Goal: Task Accomplishment & Management: Complete application form

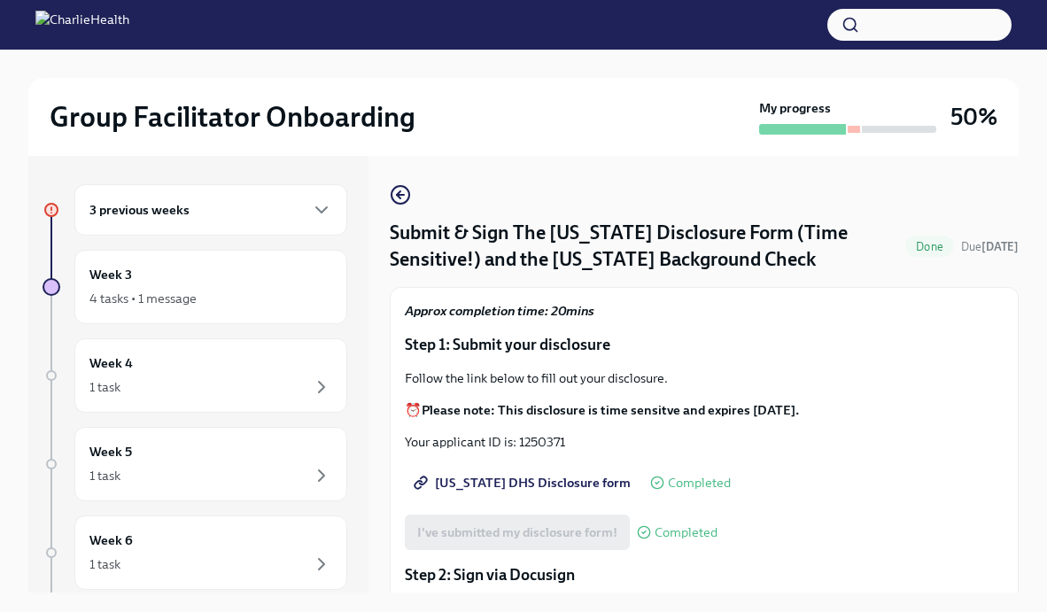
click at [113, 215] on h6 "3 previous weeks" at bounding box center [139, 209] width 100 height 19
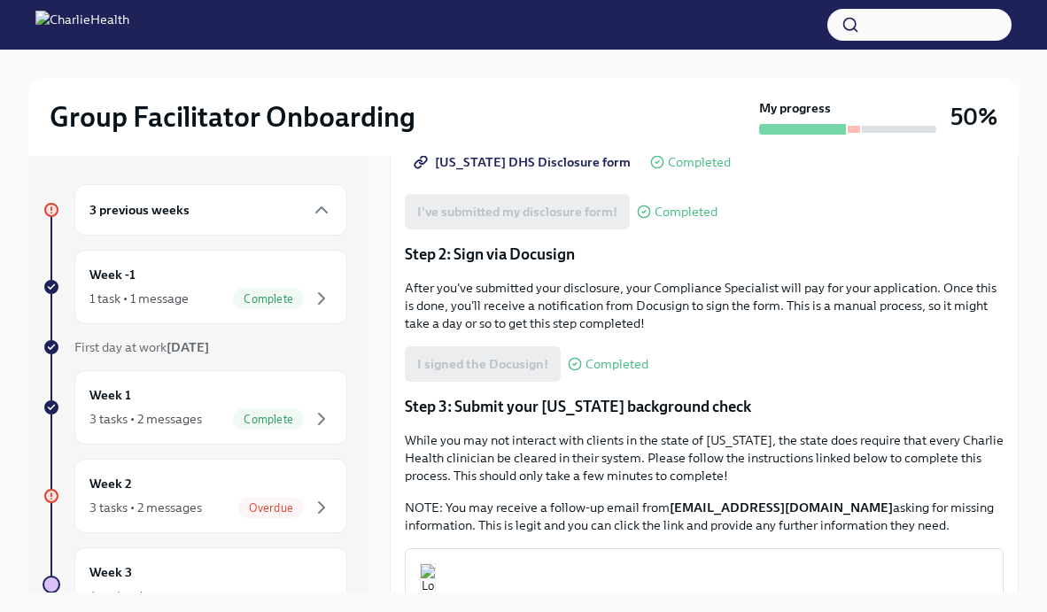
scroll to position [595, 0]
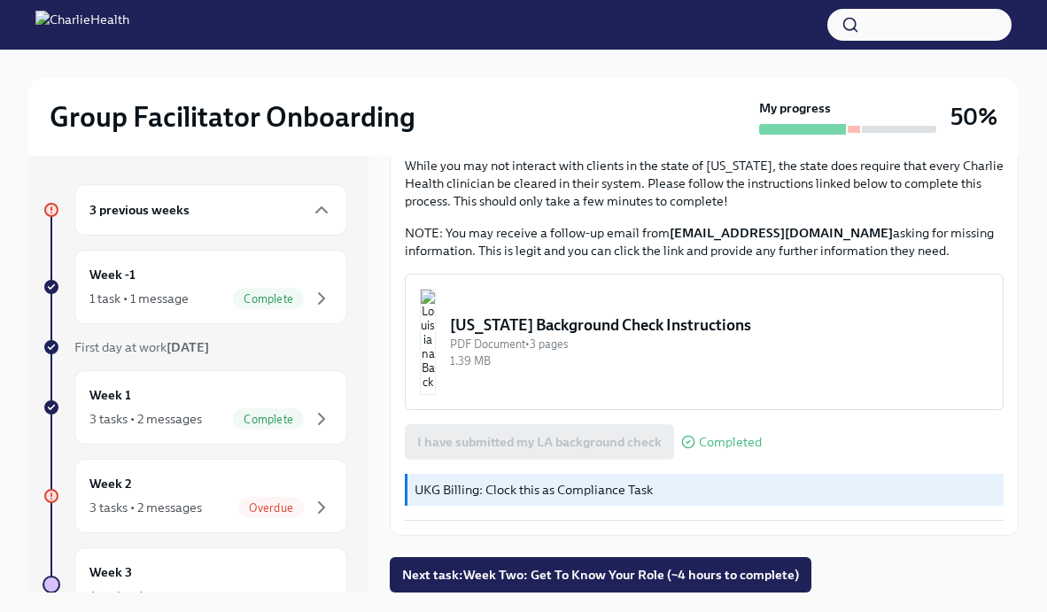
click at [519, 436] on div "I have submitted my LA background check Completed" at bounding box center [583, 441] width 357 height 35
click at [525, 455] on div "I have submitted my LA background check Completed" at bounding box center [583, 441] width 357 height 35
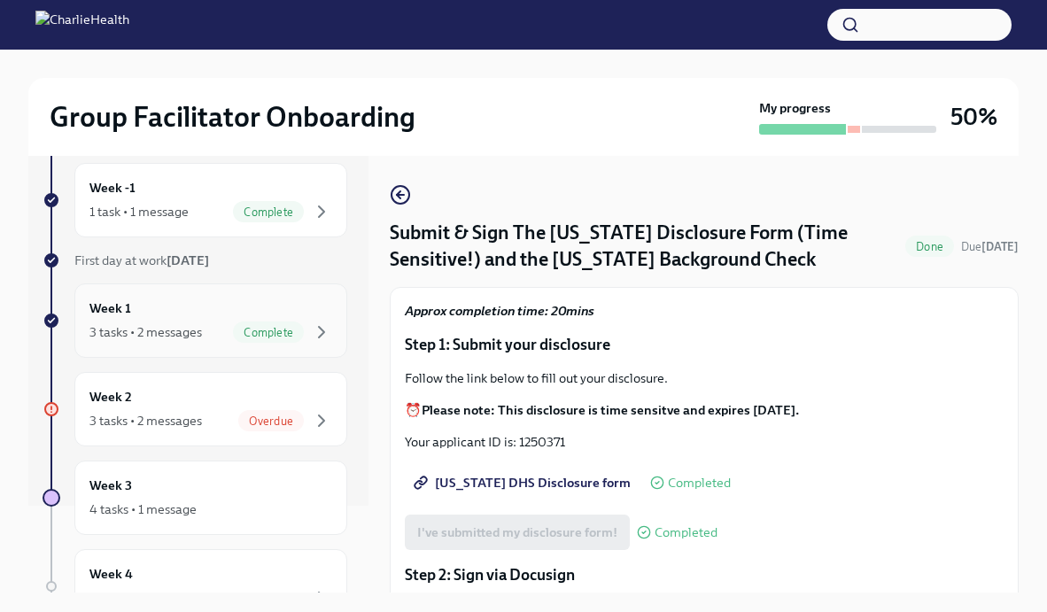
scroll to position [97, 0]
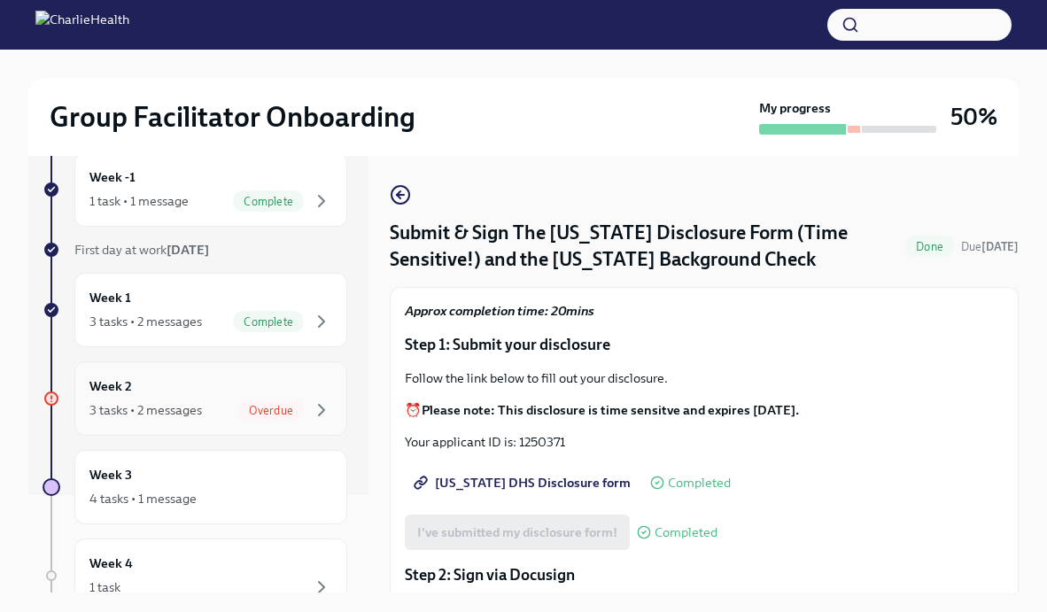
click at [190, 392] on div "Week 2 3 tasks • 2 messages Overdue" at bounding box center [210, 398] width 243 height 44
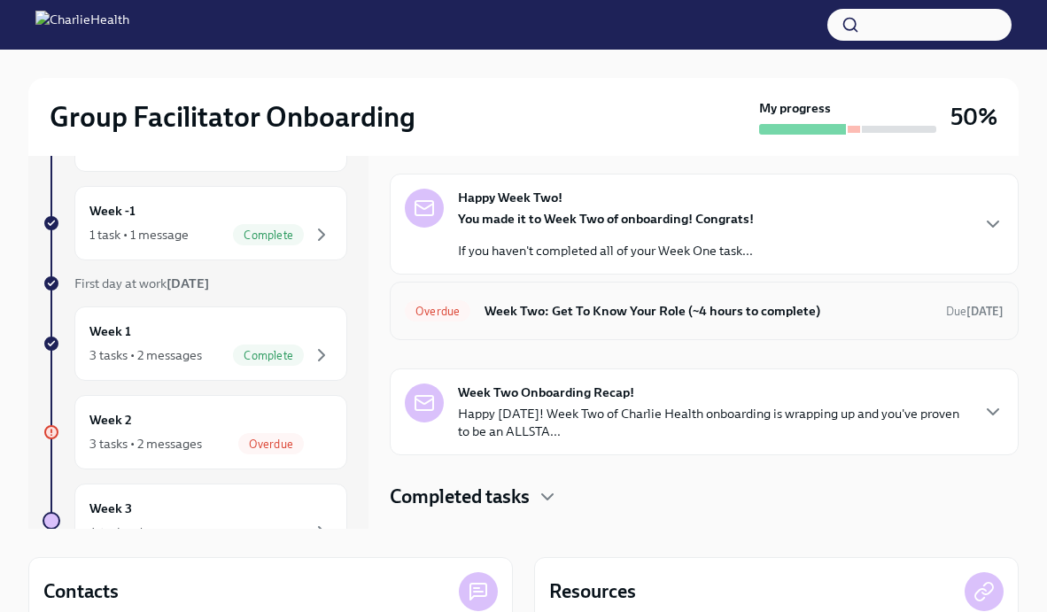
click at [641, 312] on h6 "Week Two: Get To Know Your Role (~4 hours to complete)" at bounding box center [708, 310] width 447 height 19
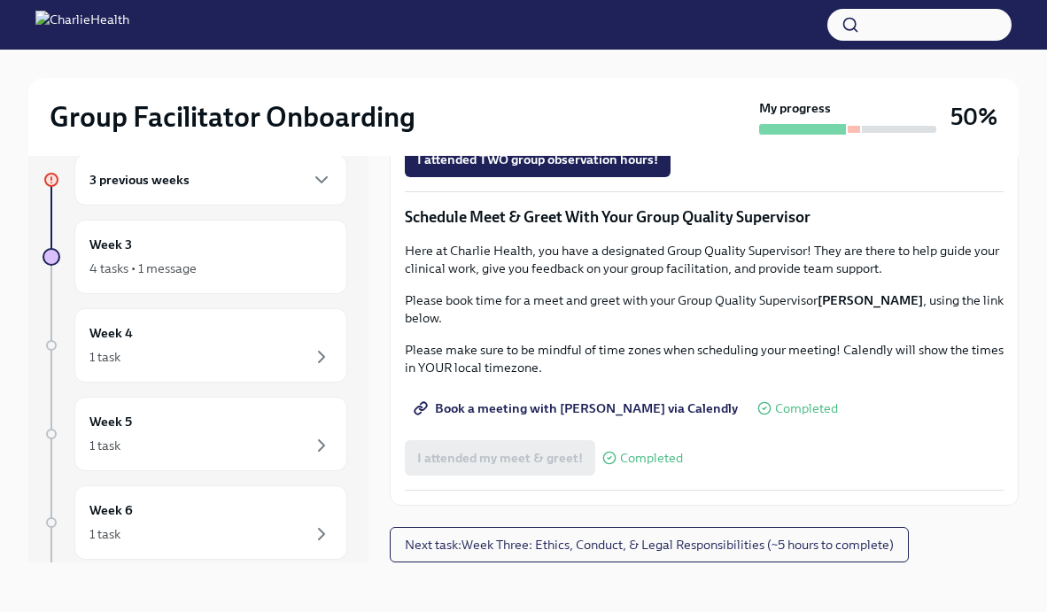
scroll to position [1525, 0]
click at [583, 168] on span "I attended TWO group observation hours!" at bounding box center [537, 160] width 241 height 18
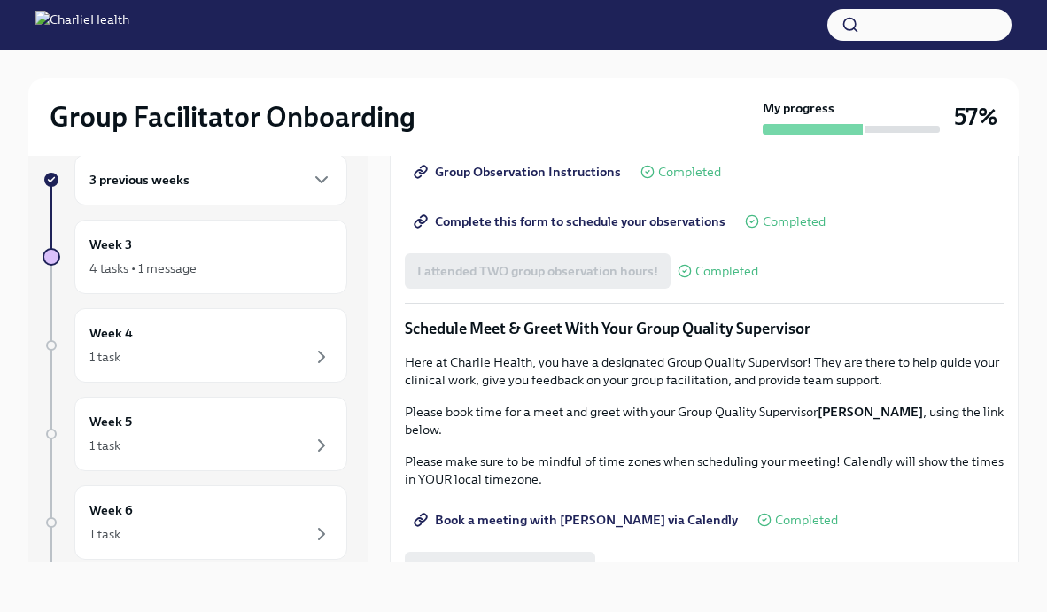
scroll to position [968, 0]
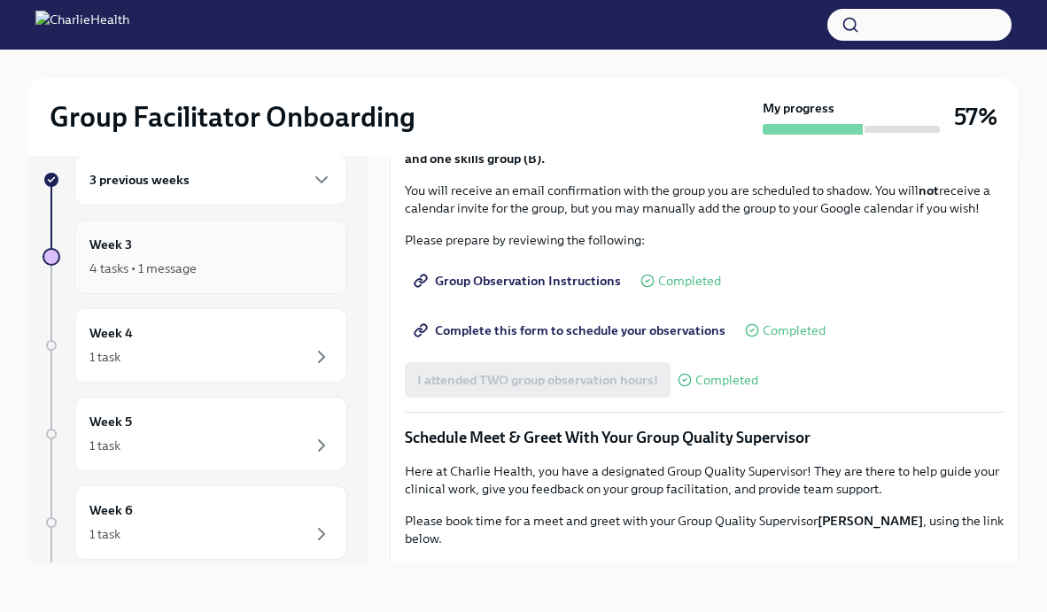
click at [243, 228] on div "Week 3 4 tasks • 1 message" at bounding box center [210, 257] width 273 height 74
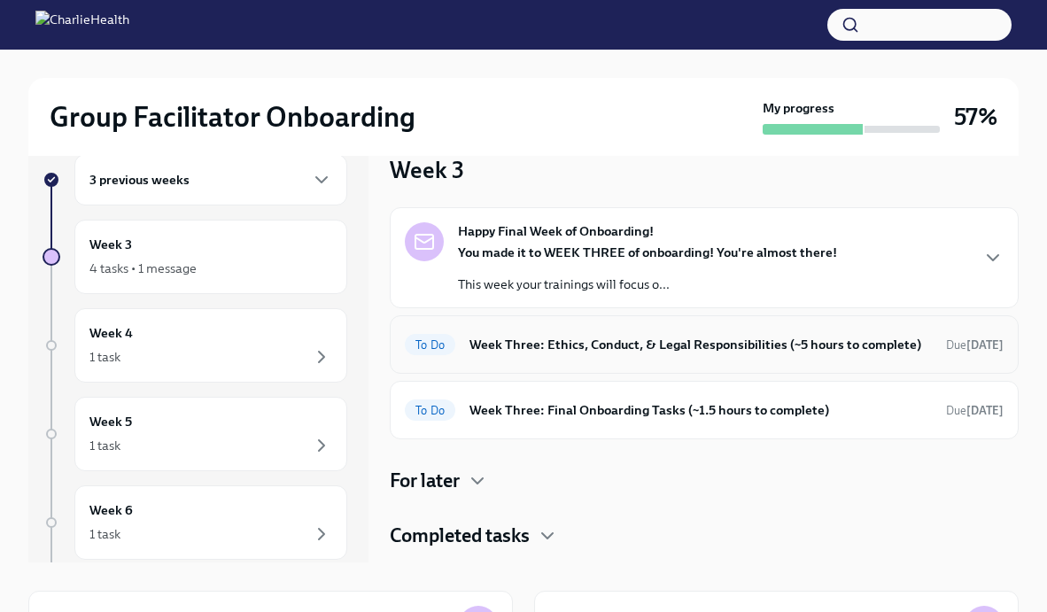
click at [609, 337] on h6 "Week Three: Ethics, Conduct, & Legal Responsibilities (~5 hours to complete)" at bounding box center [700, 344] width 462 height 19
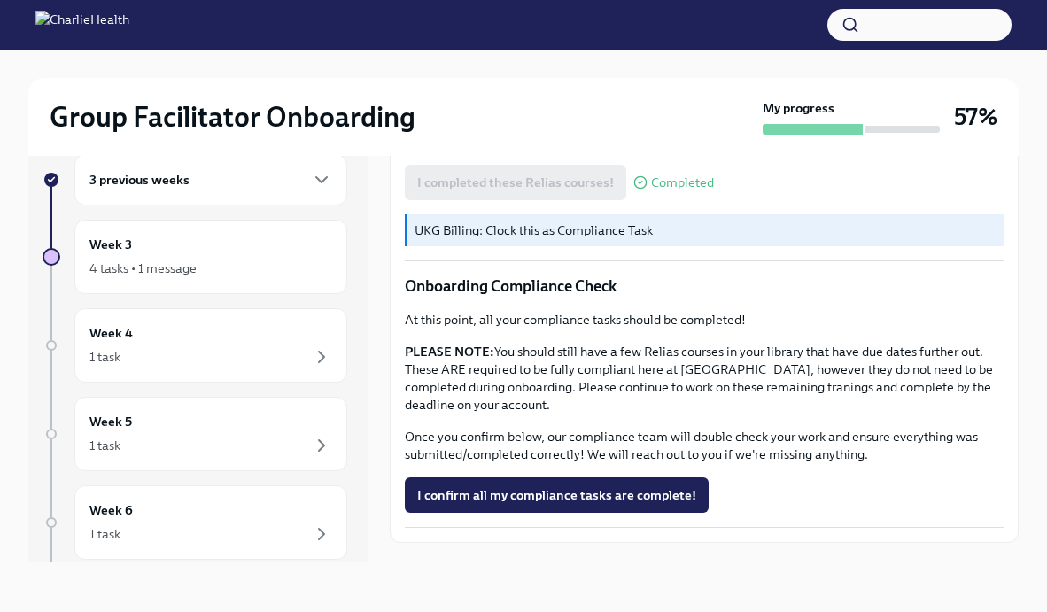
scroll to position [981, 0]
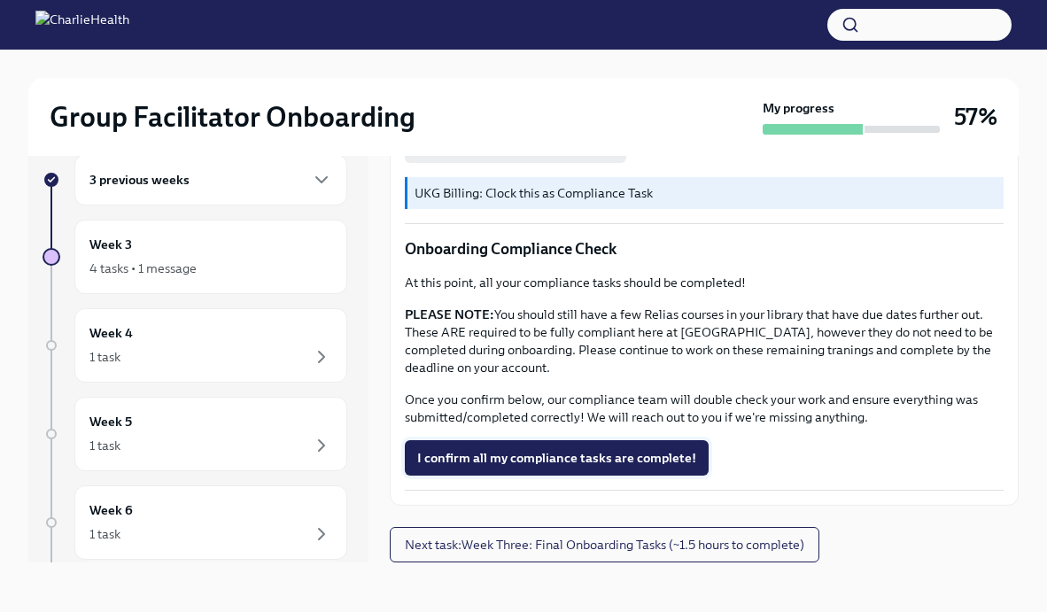
click at [605, 454] on span "I confirm all my compliance tasks are complete!" at bounding box center [556, 458] width 279 height 18
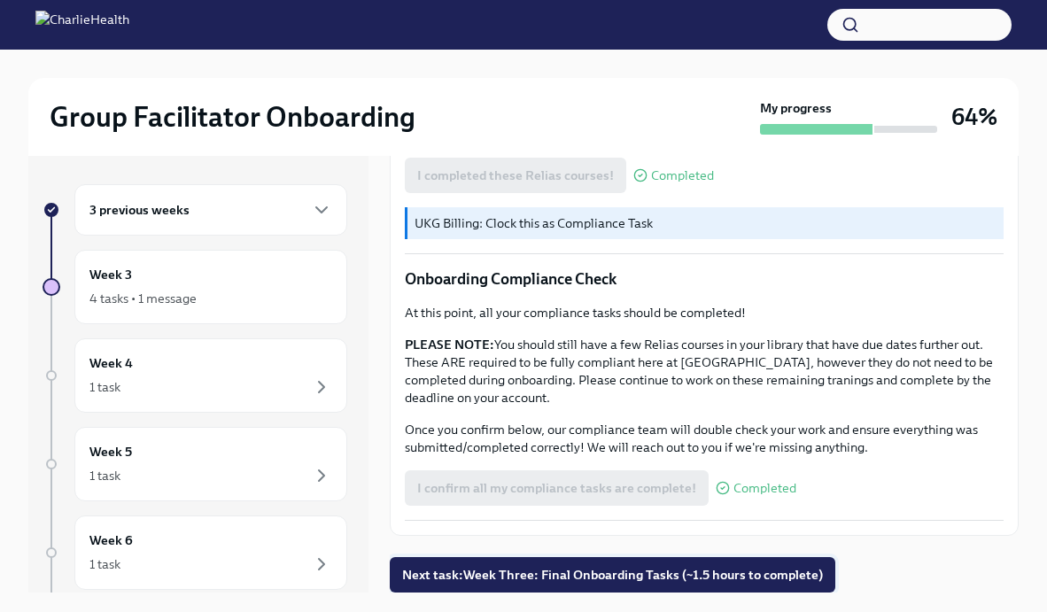
click at [619, 557] on button "Next task : Week Three: Final Onboarding Tasks (~1.5 hours to complete)" at bounding box center [613, 574] width 446 height 35
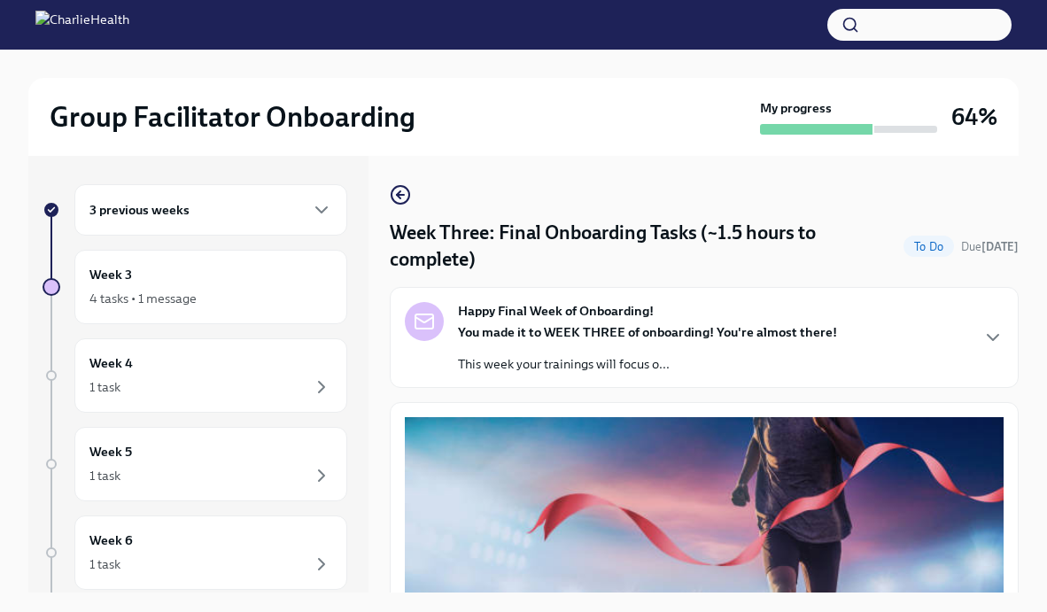
scroll to position [1387, 0]
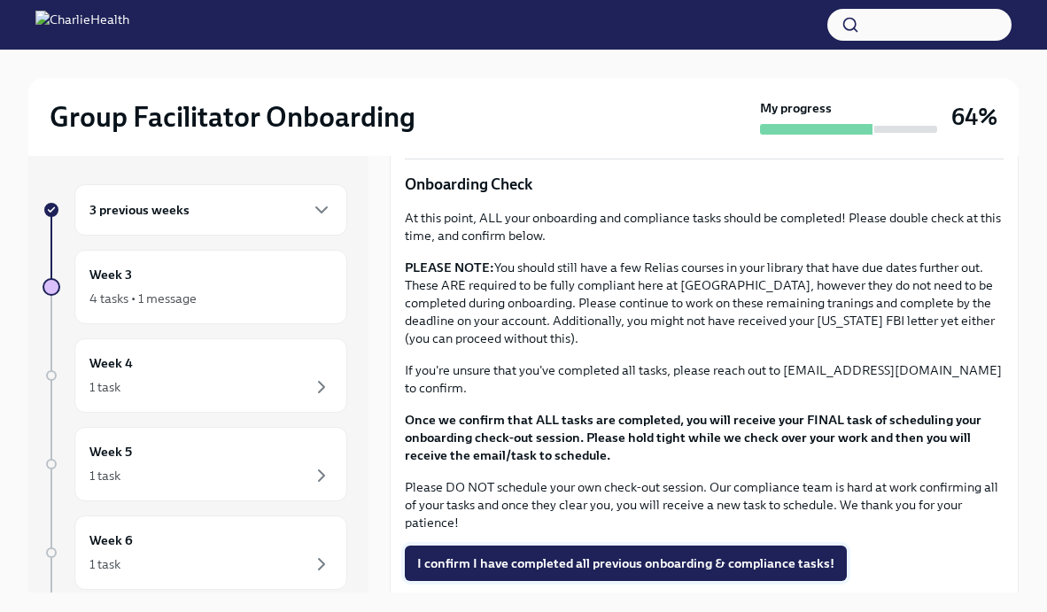
click at [607, 555] on span "I confirm I have completed all previous onboarding & compliance tasks!" at bounding box center [625, 564] width 417 height 18
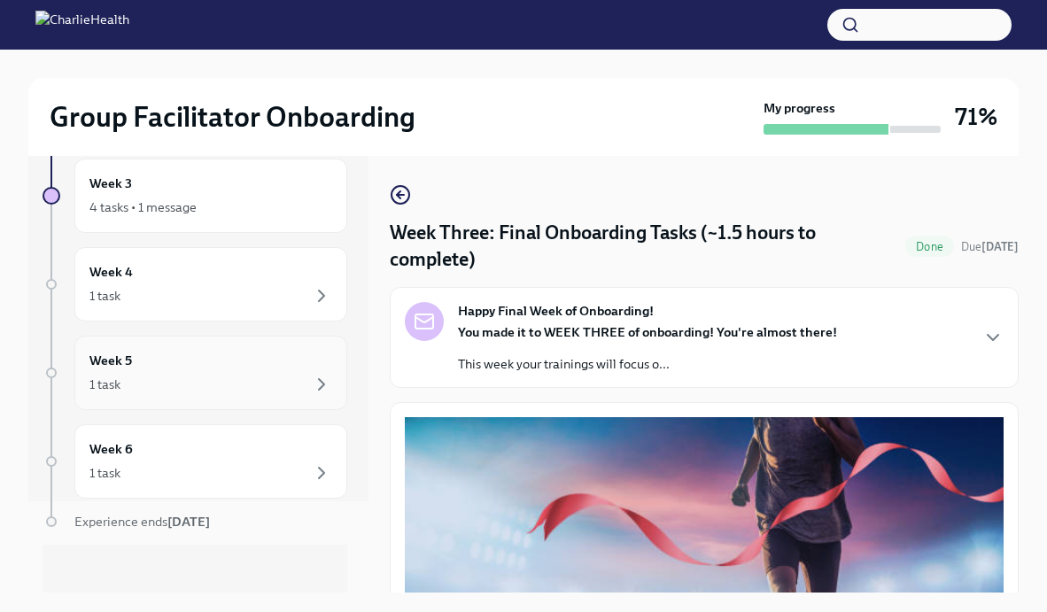
scroll to position [100, 0]
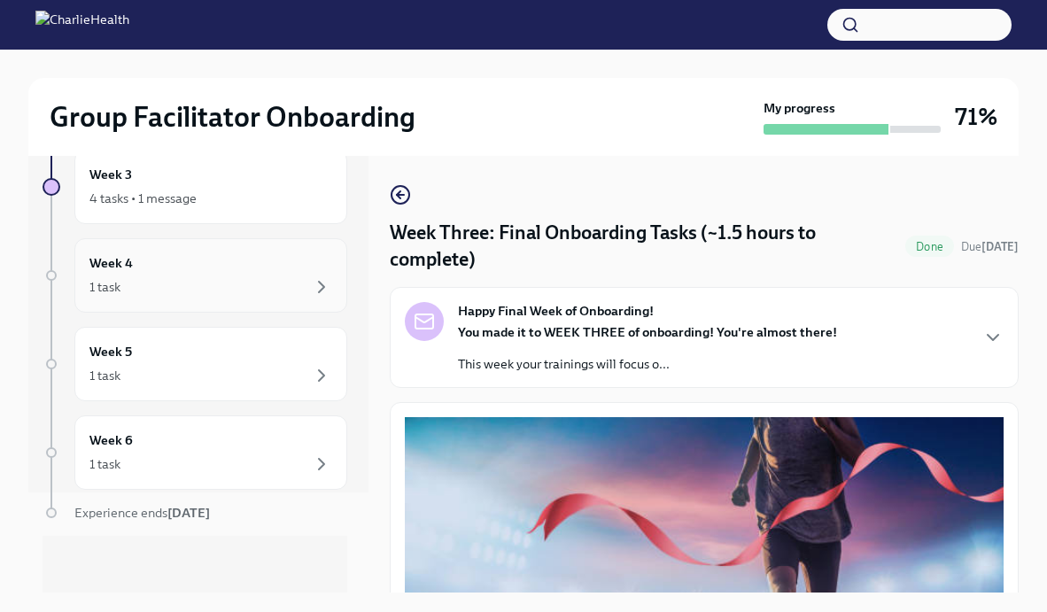
click at [240, 291] on div "1 task" at bounding box center [210, 286] width 243 height 21
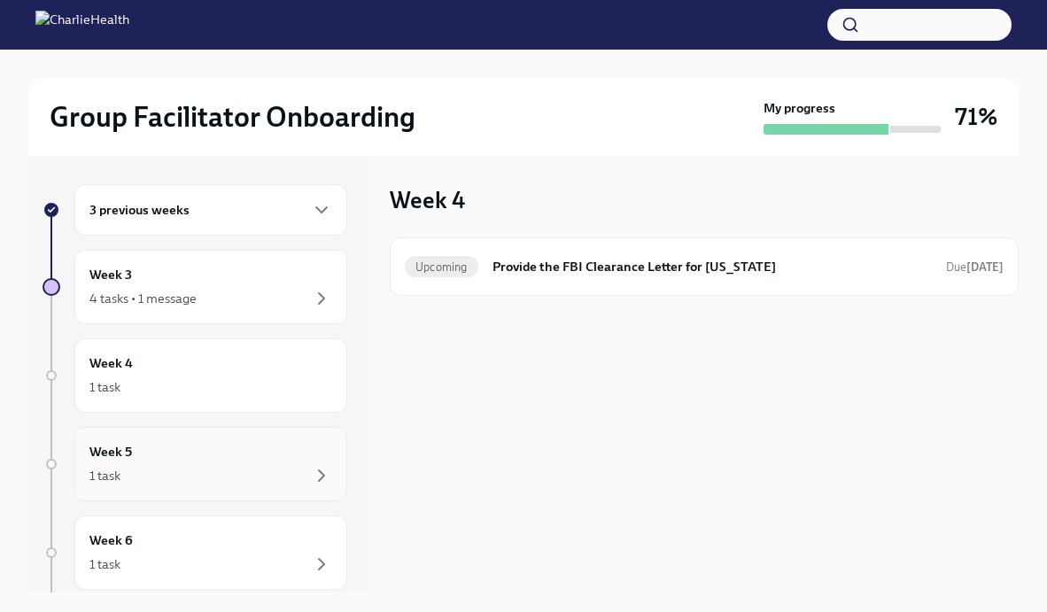
click at [206, 481] on div "1 task" at bounding box center [210, 475] width 243 height 21
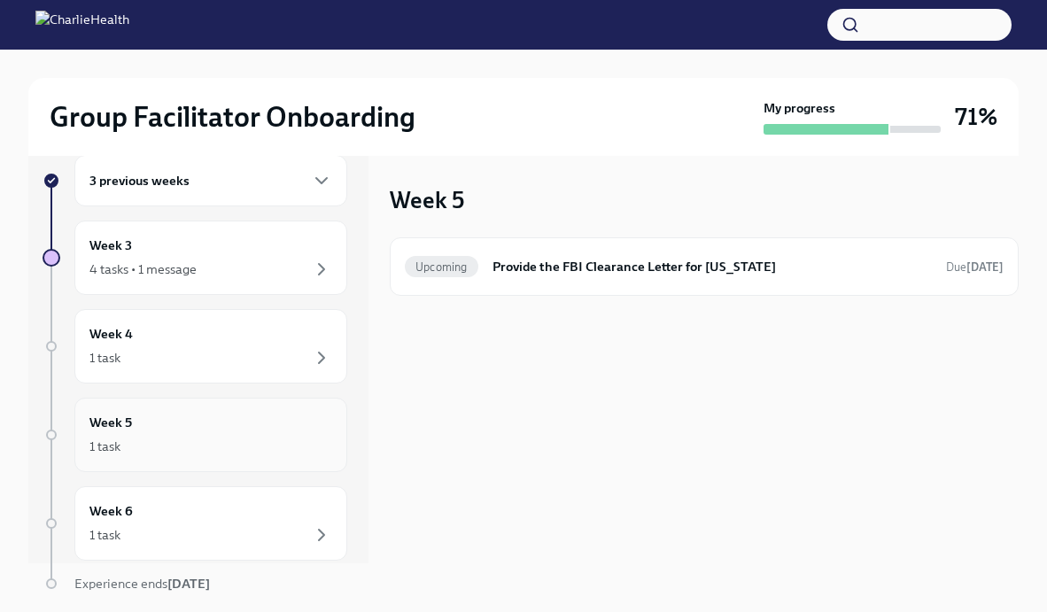
scroll to position [36, 0]
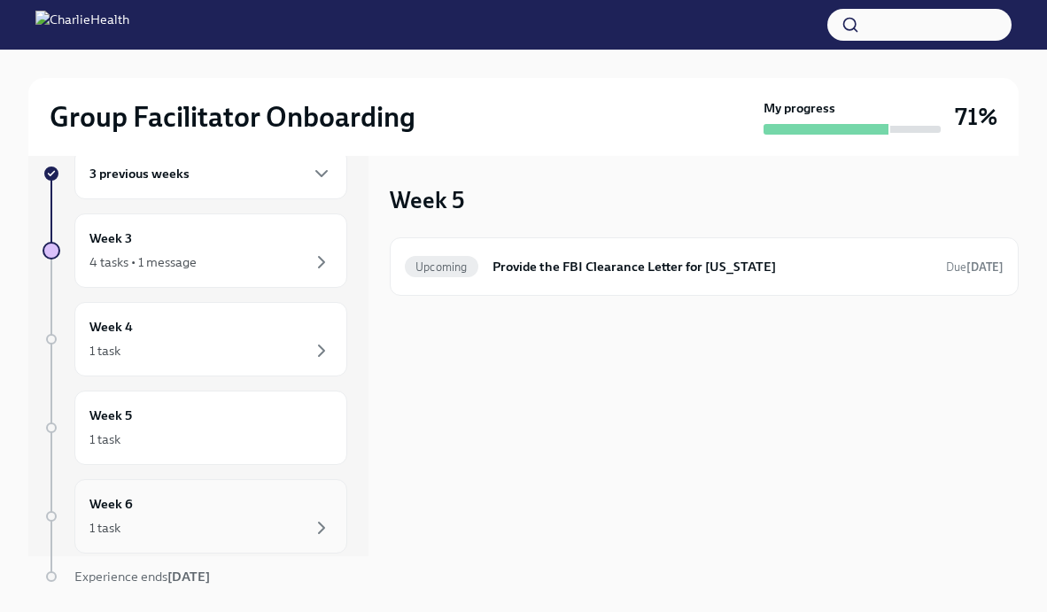
click at [217, 497] on div "Week 6 1 task" at bounding box center [210, 516] width 243 height 44
click at [232, 435] on div "1 task" at bounding box center [210, 439] width 243 height 21
click at [247, 338] on div "Week 4 1 task" at bounding box center [210, 339] width 243 height 44
click at [249, 259] on div "4 tasks • 1 message" at bounding box center [210, 262] width 243 height 21
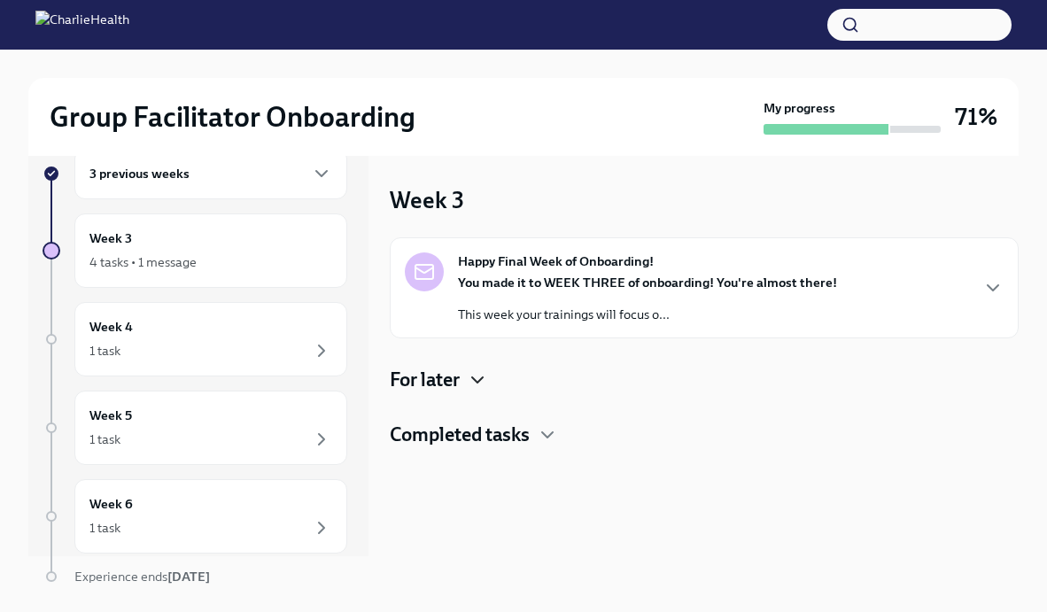
click at [480, 378] on icon "button" at bounding box center [477, 379] width 21 height 21
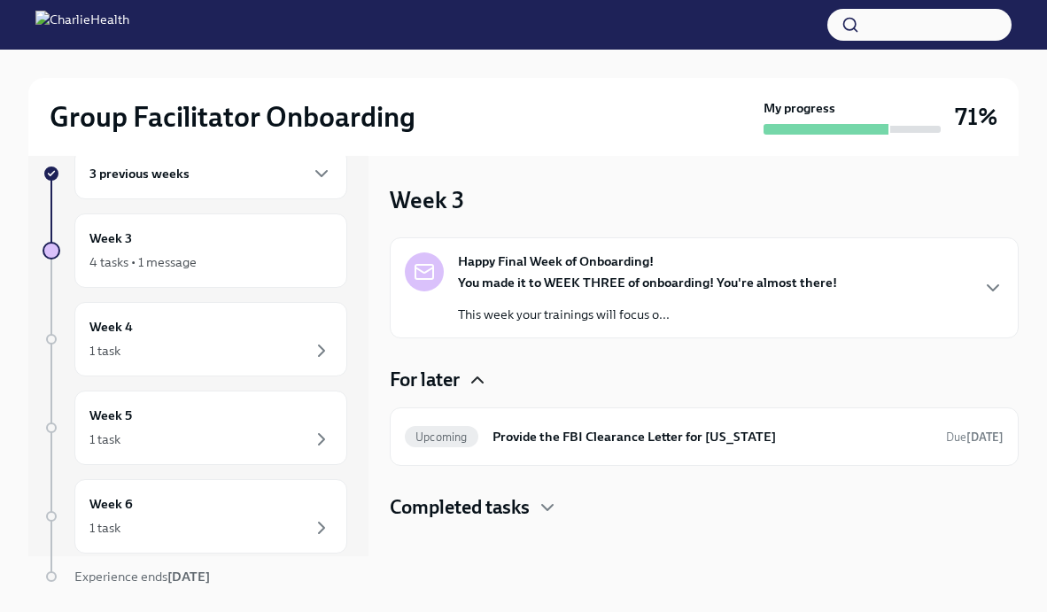
click at [477, 377] on icon "button" at bounding box center [477, 379] width 21 height 21
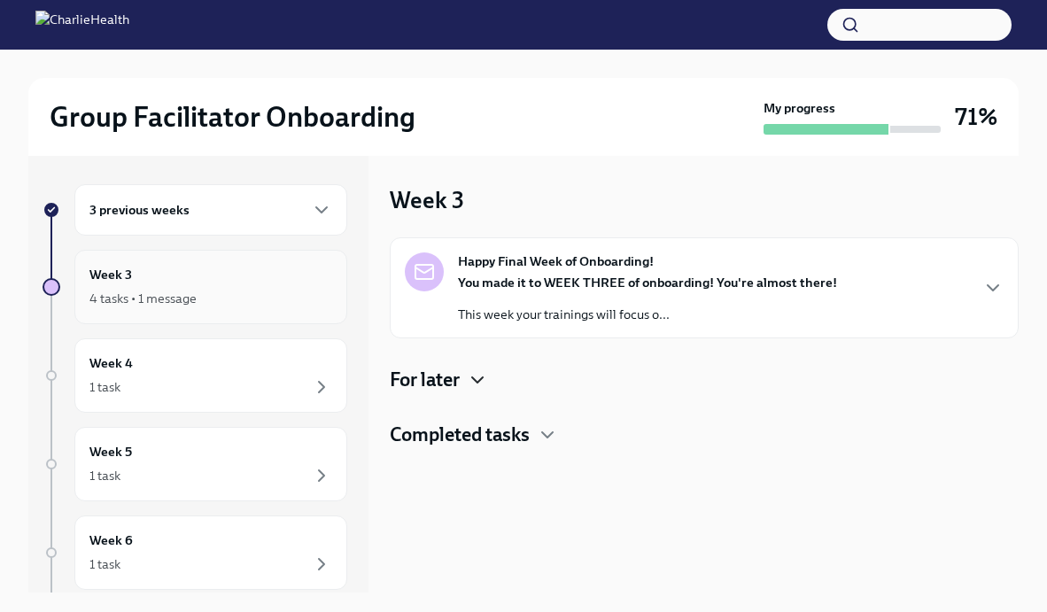
click at [240, 294] on div "4 tasks • 1 message" at bounding box center [210, 298] width 243 height 21
click at [542, 278] on strong "You made it to WEEK THREE of onboarding! You're almost there!" at bounding box center [647, 283] width 379 height 16
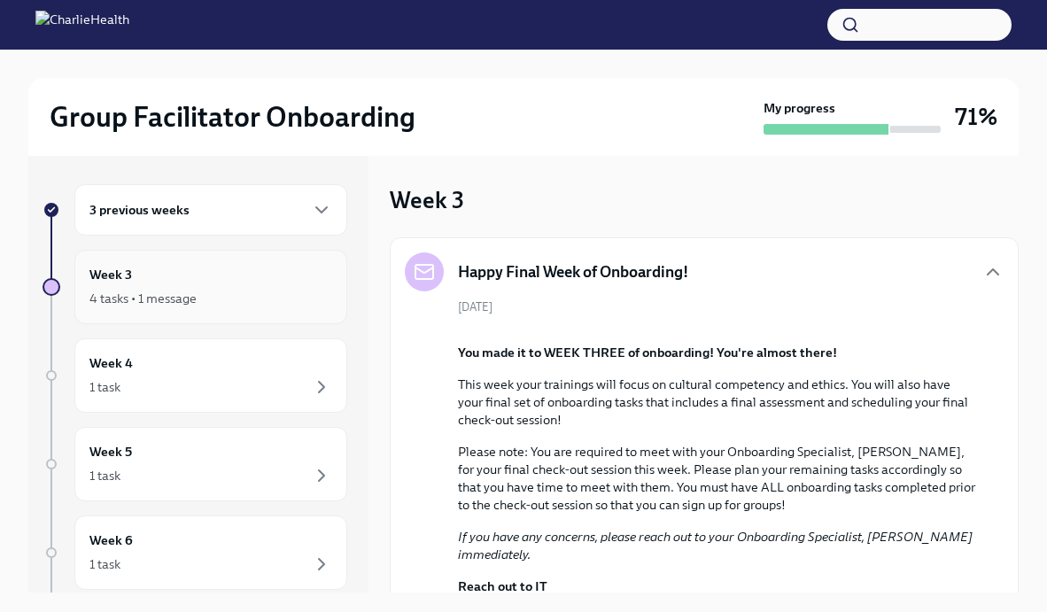
click at [211, 292] on div "4 tasks • 1 message" at bounding box center [210, 298] width 243 height 21
click at [128, 283] on h6 "Week 3" at bounding box center [110, 274] width 43 height 19
click at [187, 209] on h6 "3 previous weeks" at bounding box center [139, 209] width 100 height 19
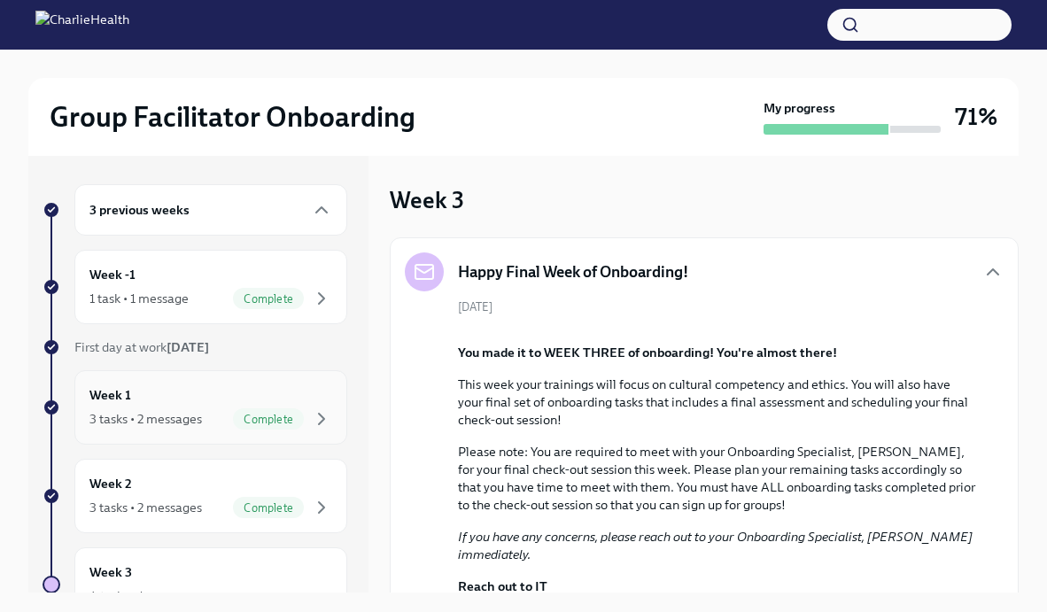
scroll to position [50, 0]
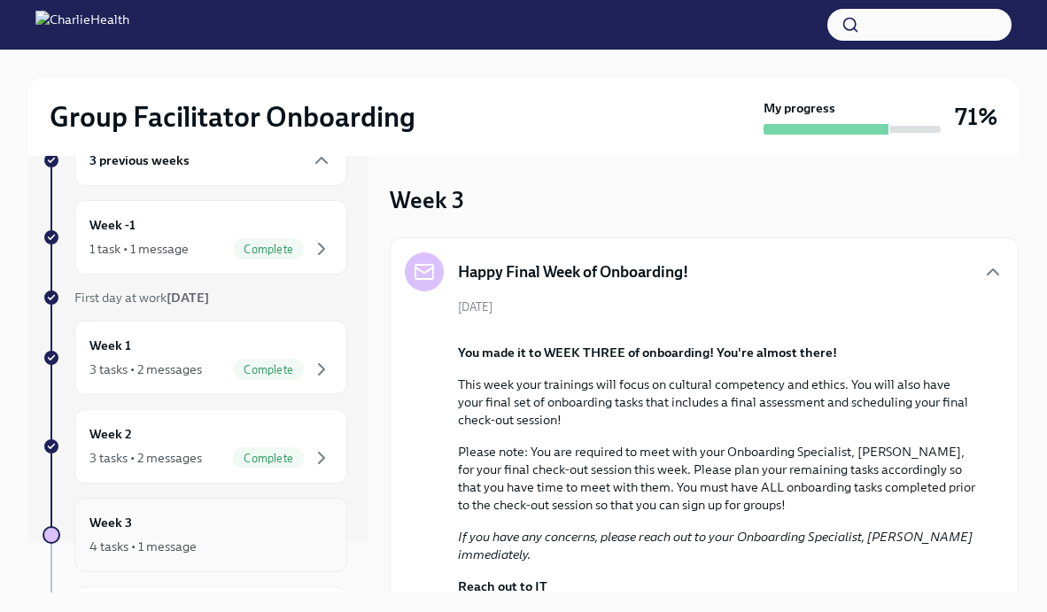
click at [146, 511] on div "Week 3 4 tasks • 1 message" at bounding box center [210, 535] width 273 height 74
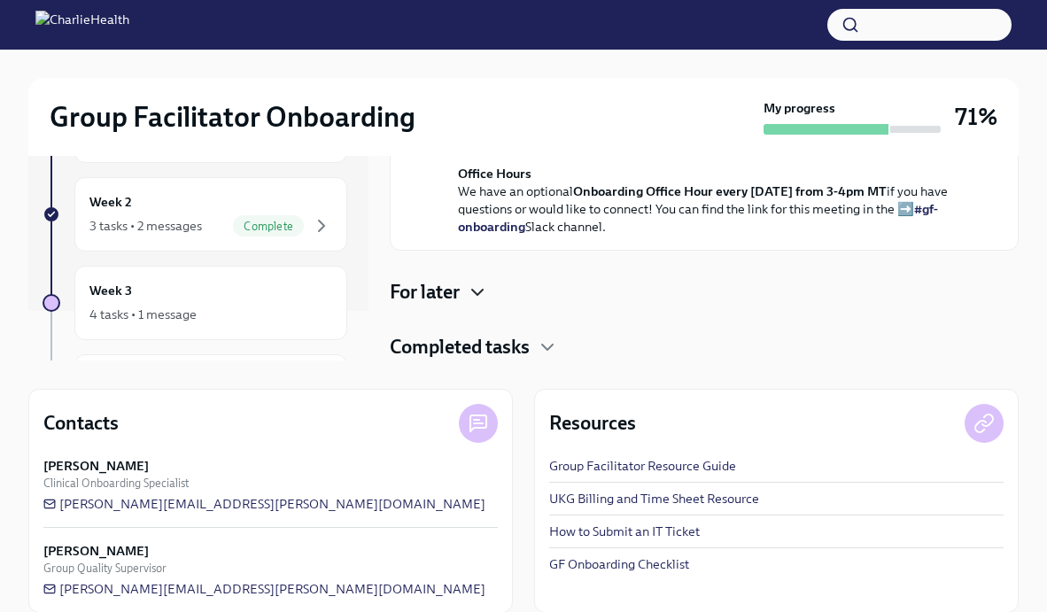
scroll to position [254, 0]
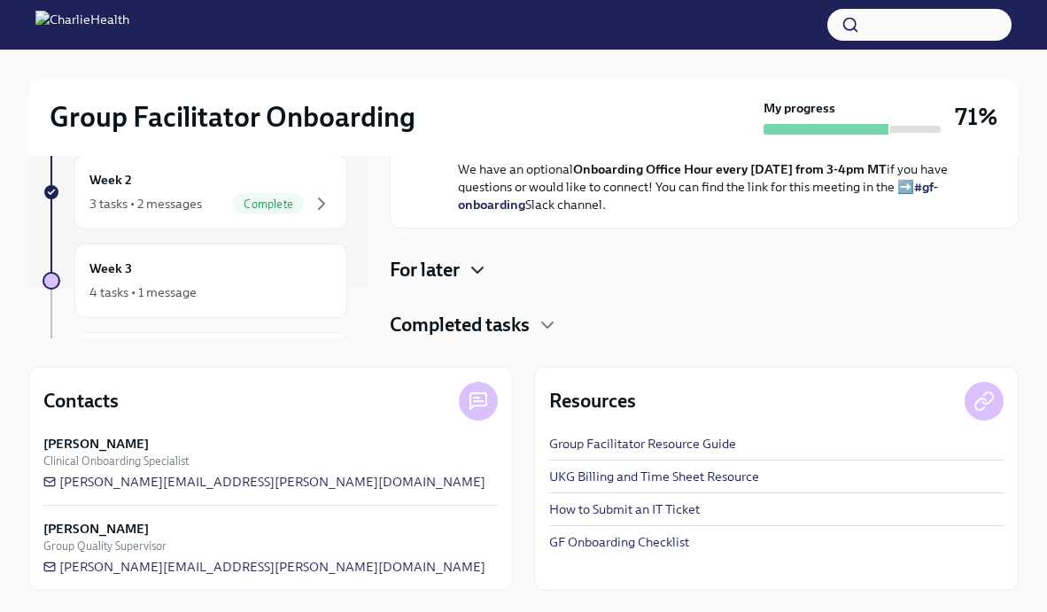
click at [529, 315] on h4 "Completed tasks" at bounding box center [460, 325] width 140 height 27
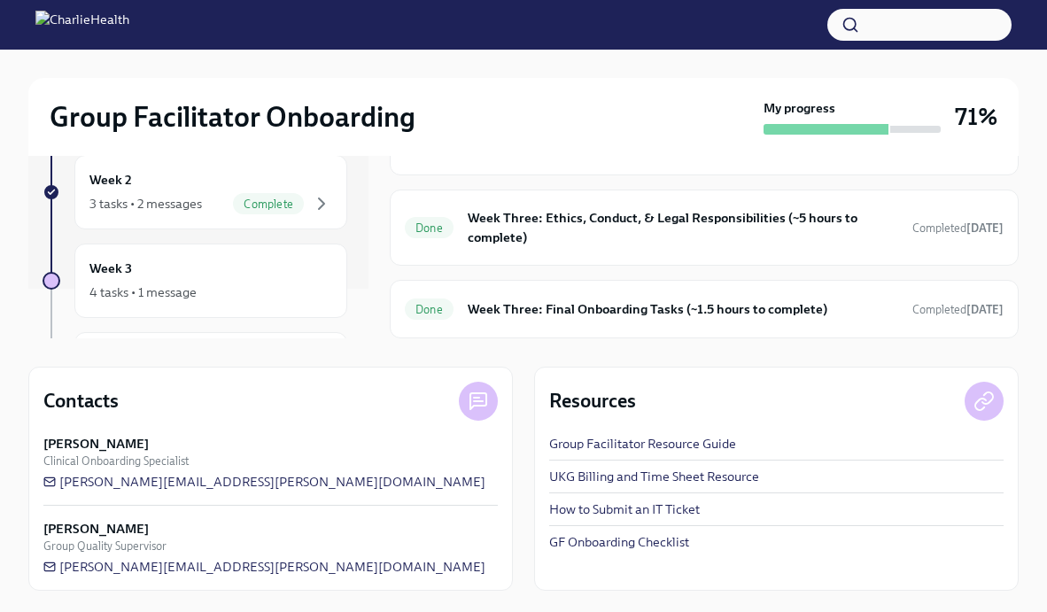
click at [477, 27] on icon "button" at bounding box center [477, 16] width 21 height 21
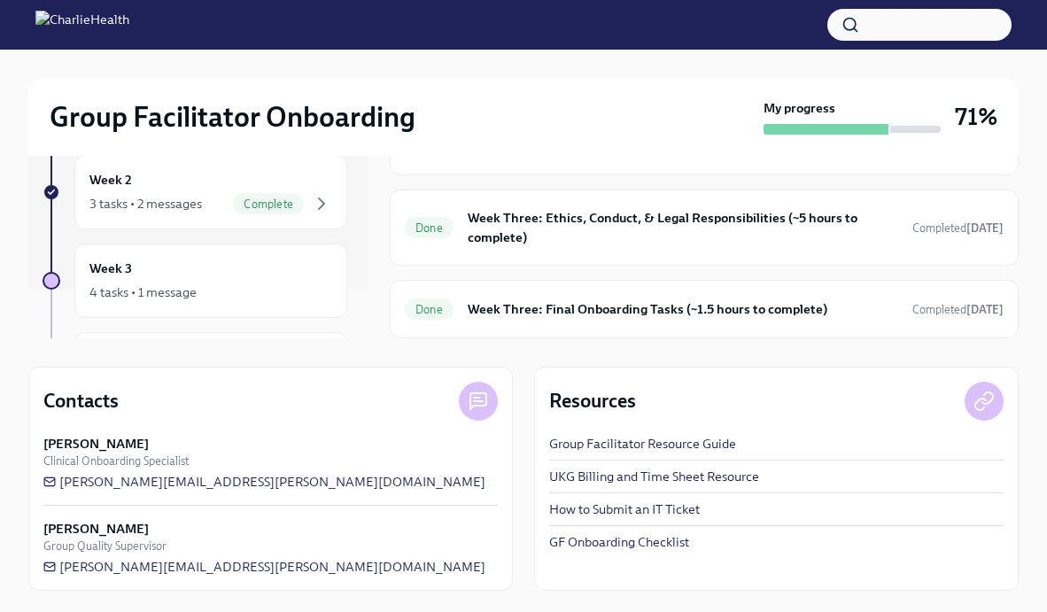
click at [547, 74] on icon "button" at bounding box center [547, 71] width 11 height 5
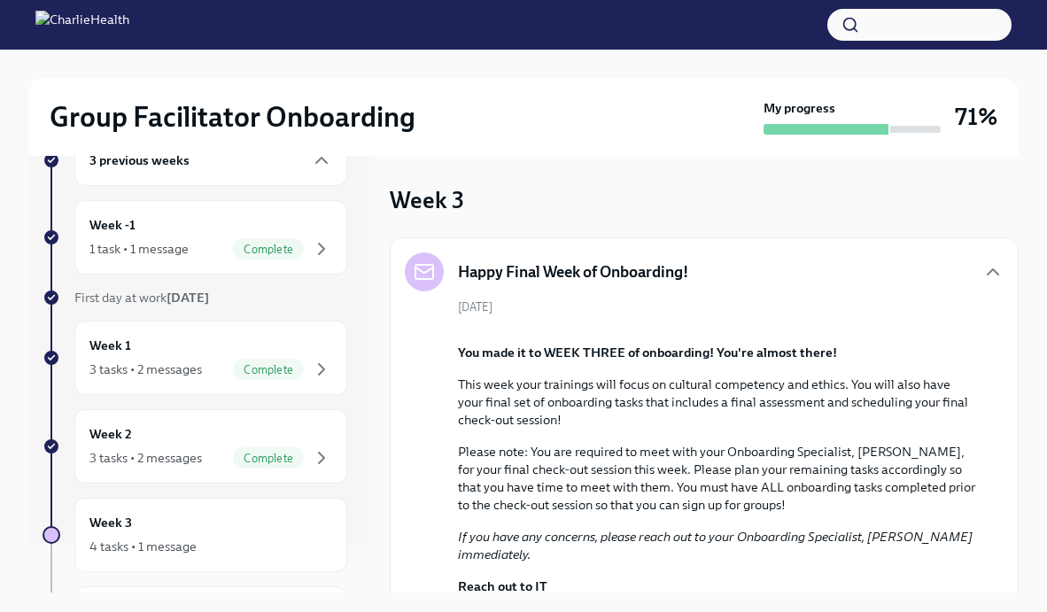
scroll to position [0, 0]
